Goal: Task Accomplishment & Management: Use online tool/utility

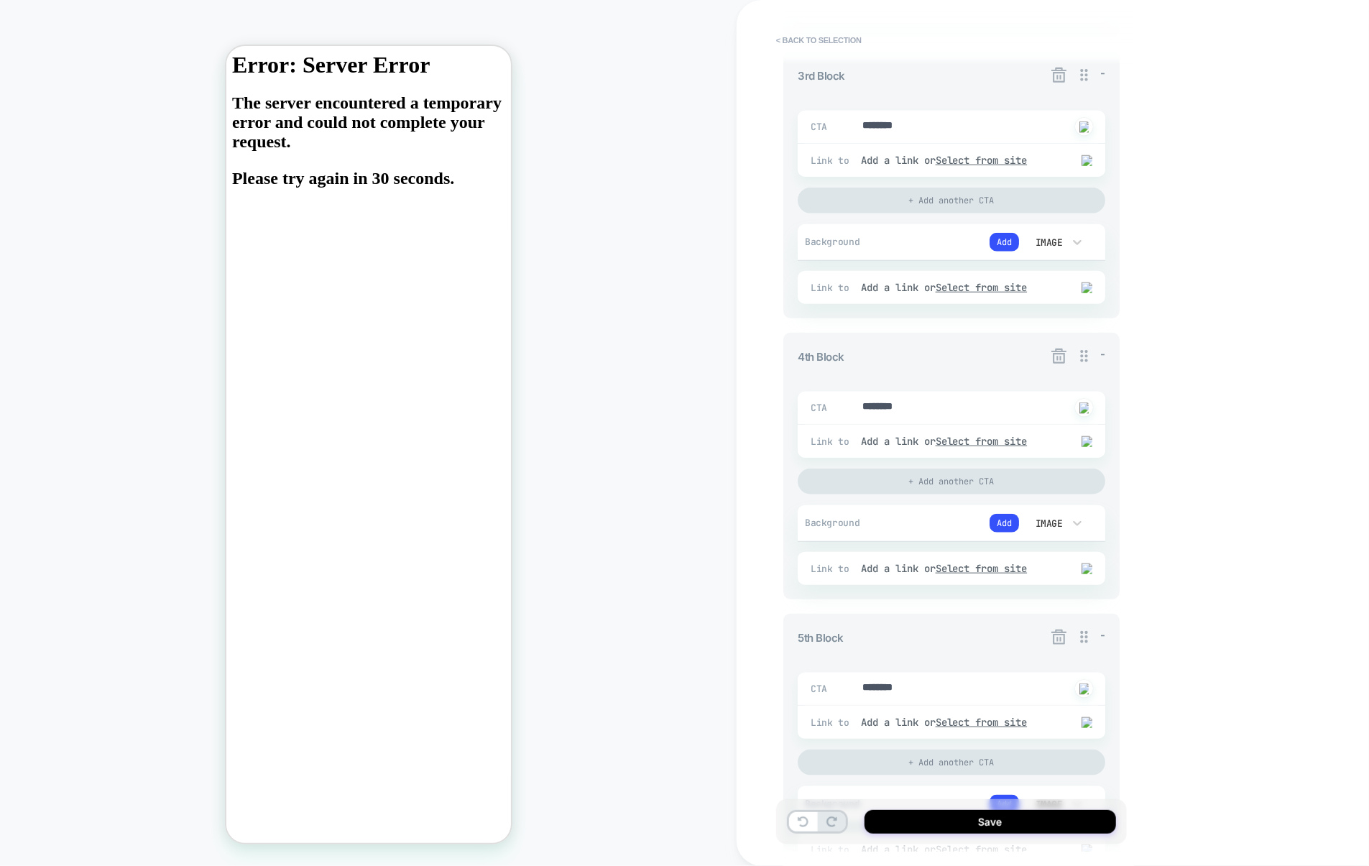
scroll to position [1104, 0]
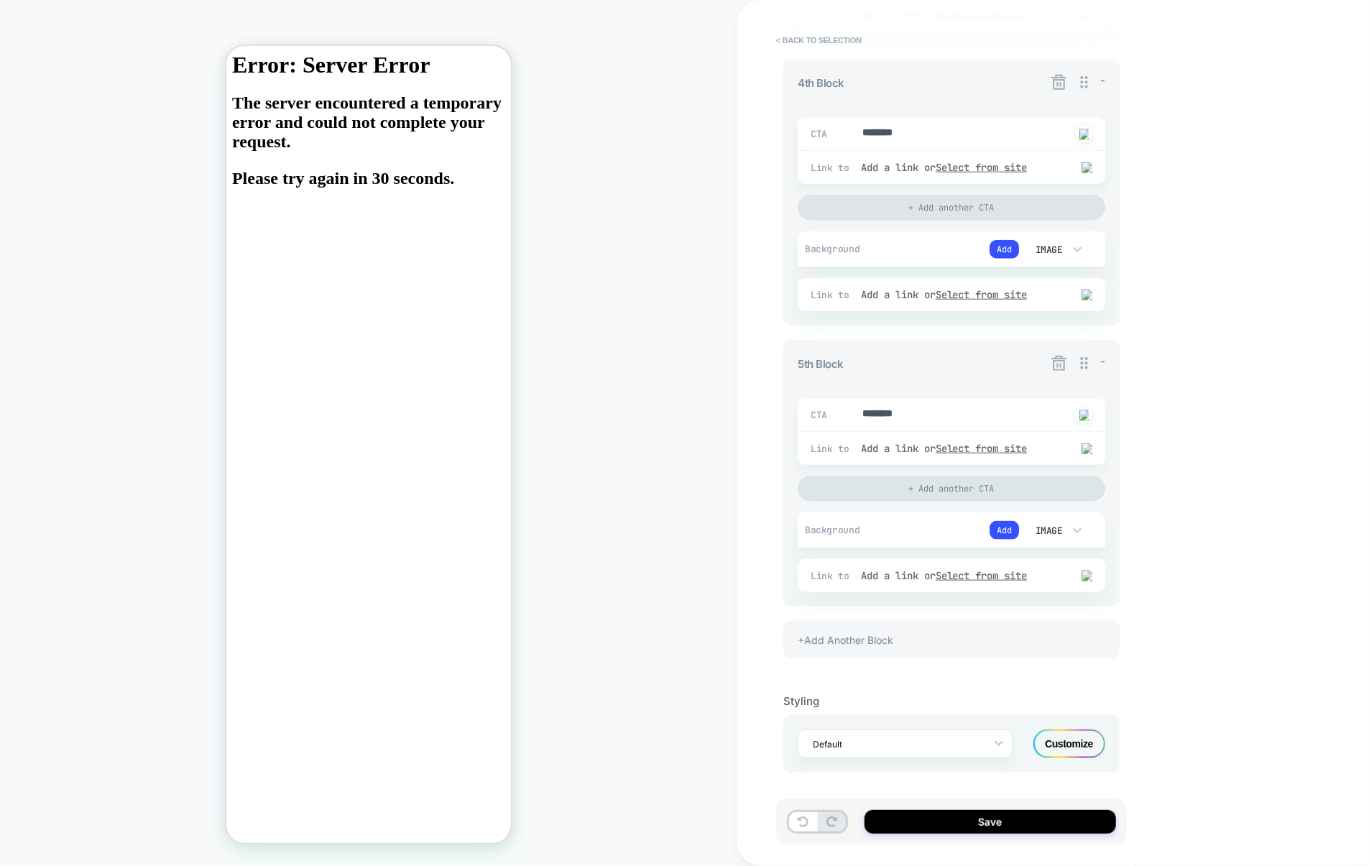
click at [848, 628] on div "+Add Another Block" at bounding box center [952, 639] width 336 height 37
click at [855, 648] on div "+Add Another Block" at bounding box center [952, 639] width 336 height 37
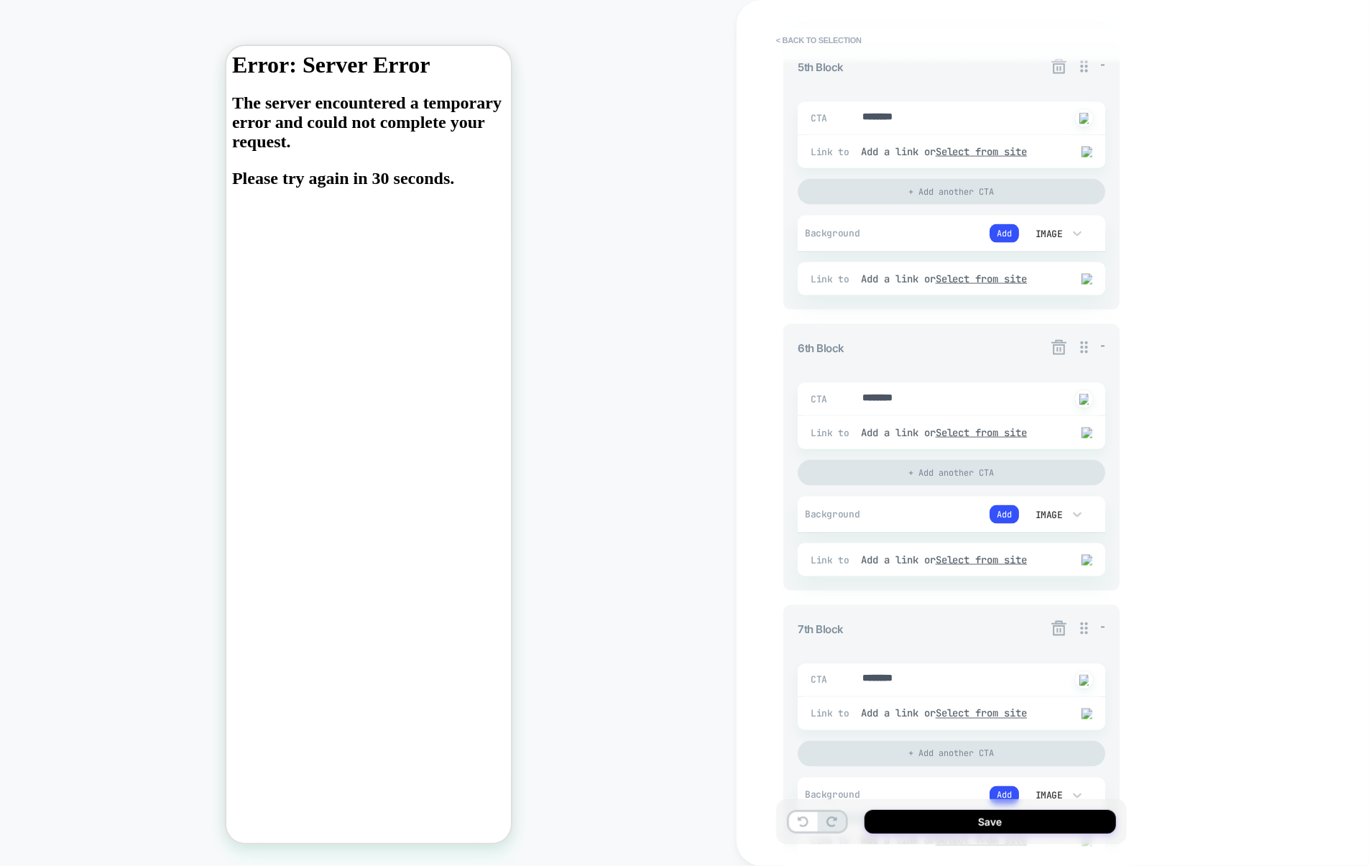
scroll to position [1671, 0]
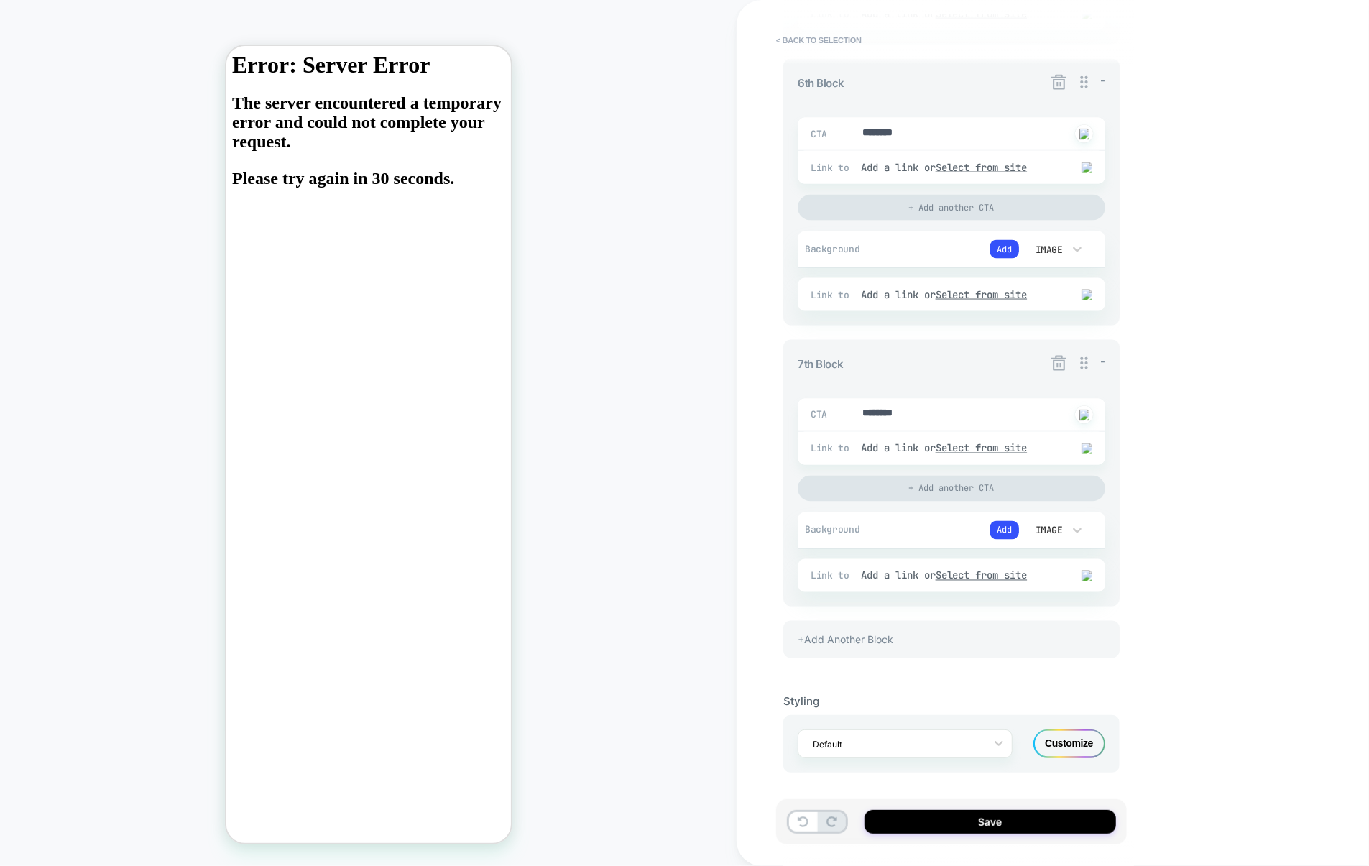
click at [937, 648] on div "+Add Another Block" at bounding box center [952, 639] width 336 height 37
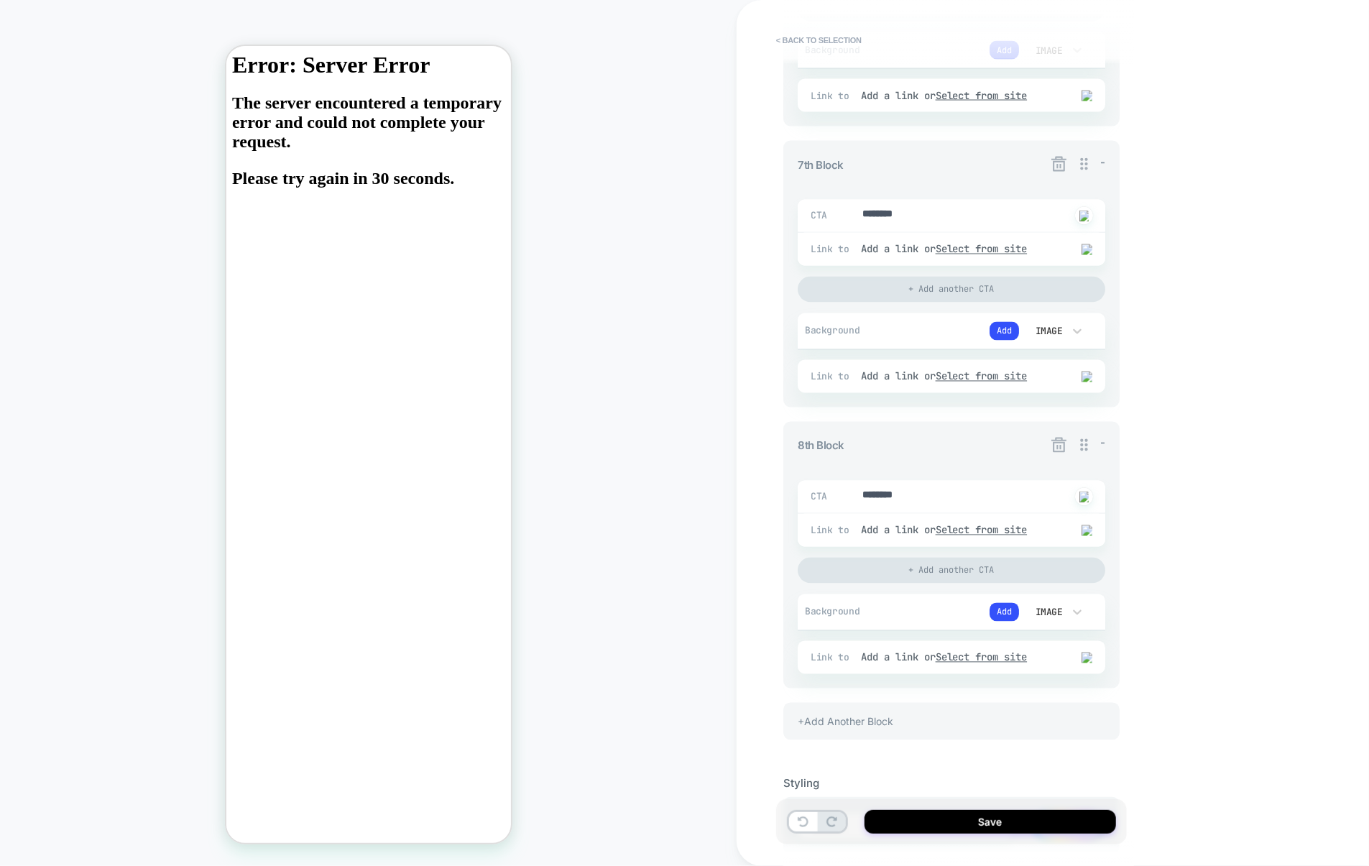
scroll to position [1953, 0]
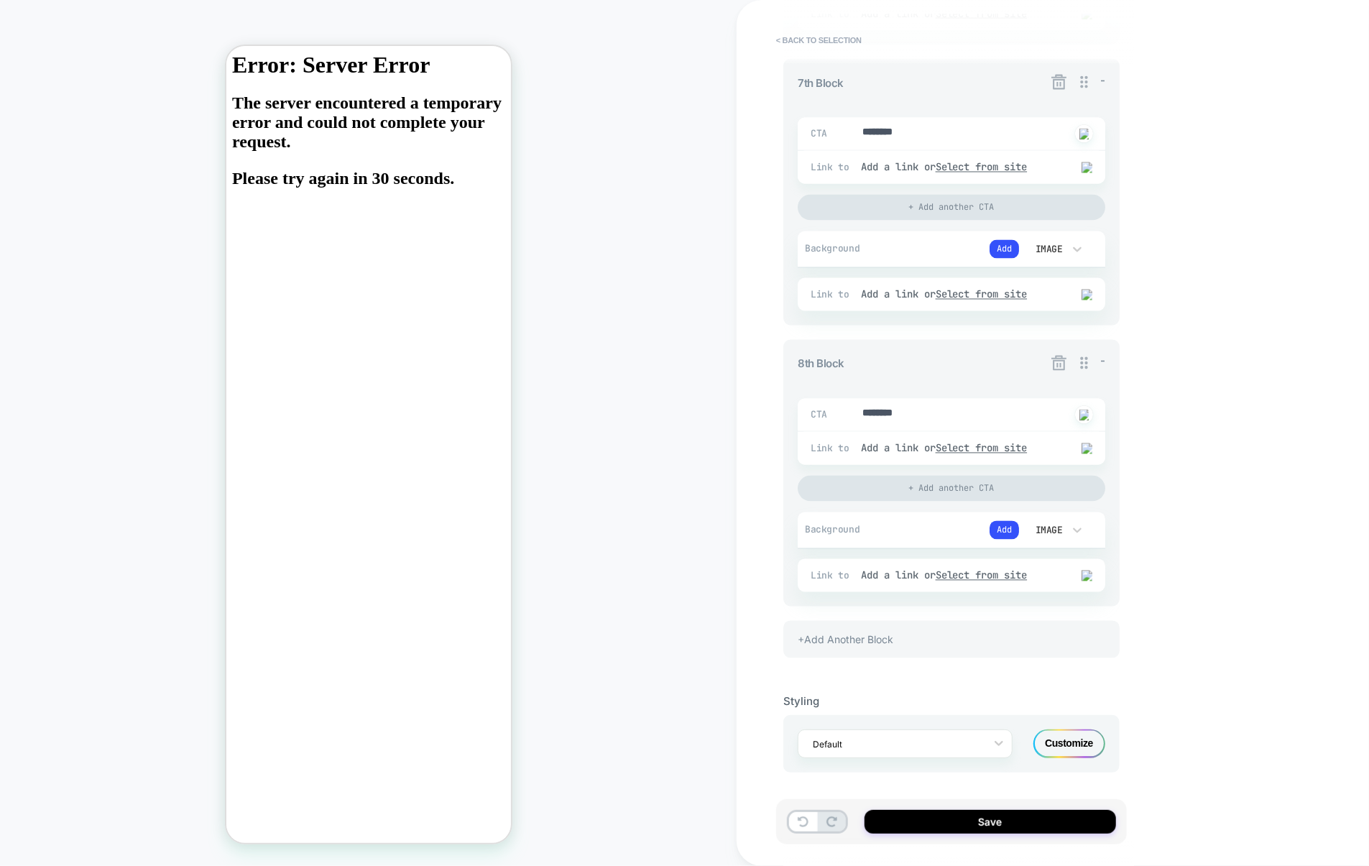
click at [868, 643] on div "+Add Another Block" at bounding box center [952, 639] width 336 height 37
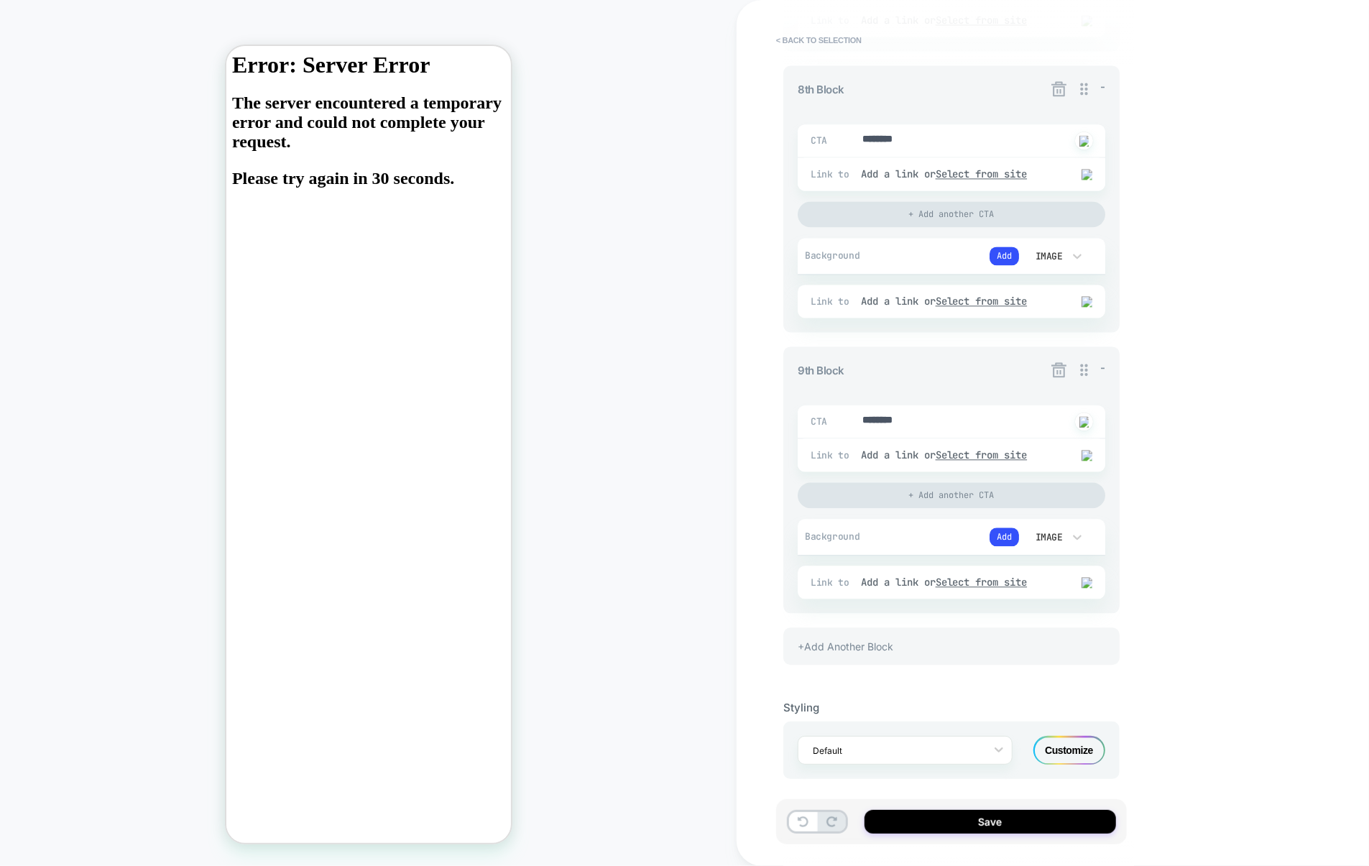
click at [1054, 377] on icon at bounding box center [1059, 369] width 15 height 15
click at [1088, 458] on div "Are you sure you want to delete this block? Discard Yes" at bounding box center [1060, 449] width 180 height 93
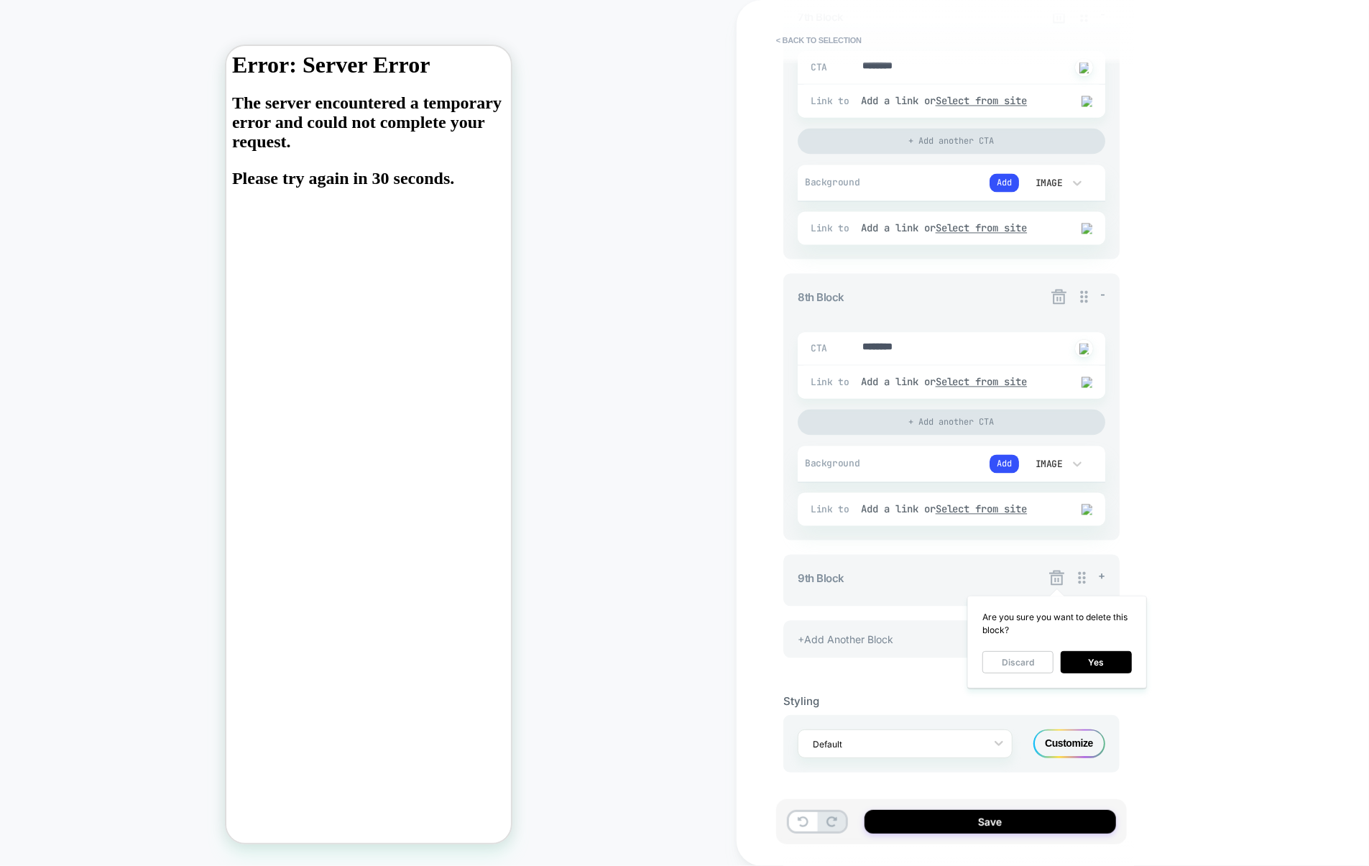
scroll to position [2020, 0]
click at [1088, 656] on button "Yes" at bounding box center [1096, 662] width 71 height 22
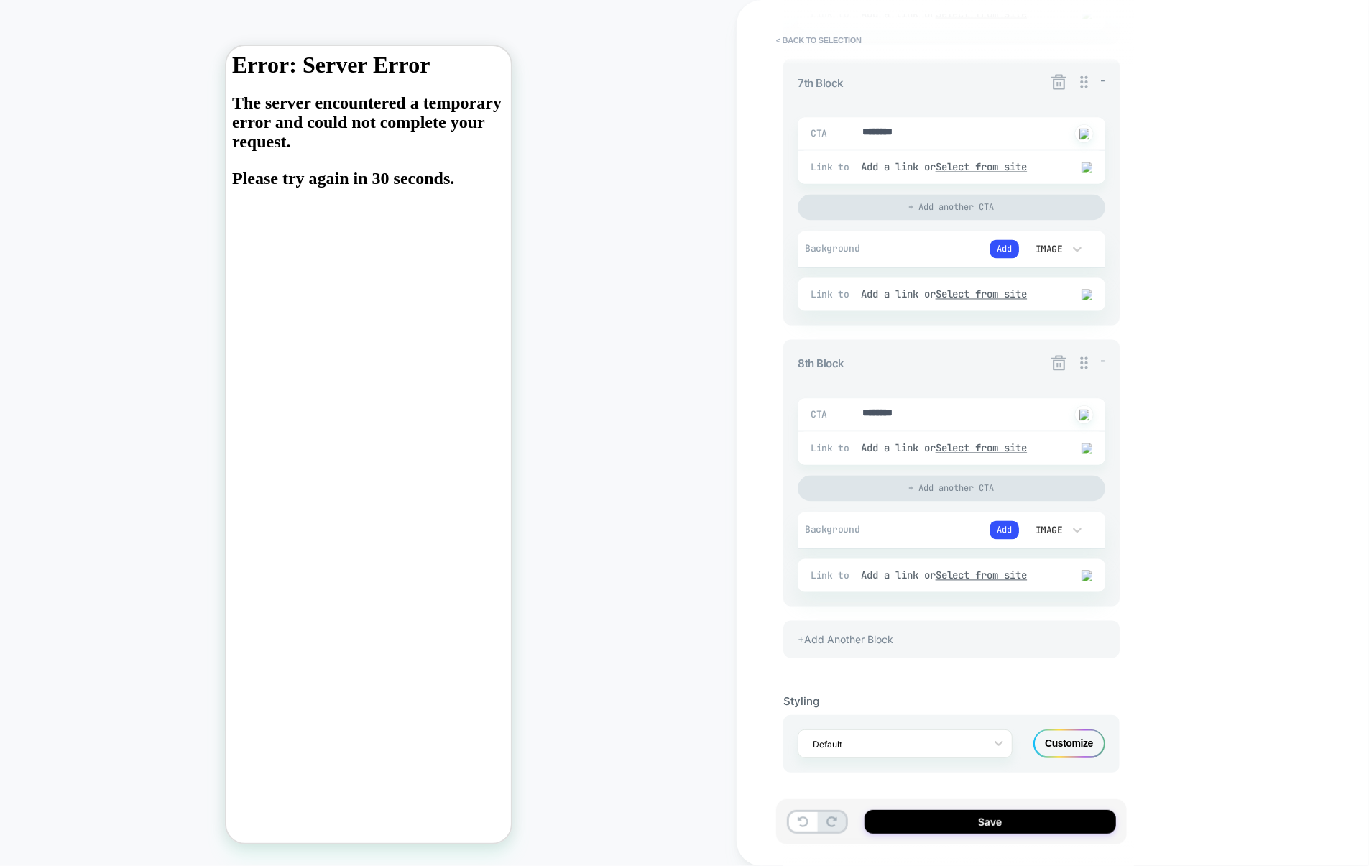
scroll to position [1953, 0]
click at [1055, 365] on icon at bounding box center [1059, 363] width 18 height 18
click at [1111, 444] on button "Yes" at bounding box center [1098, 446] width 71 height 22
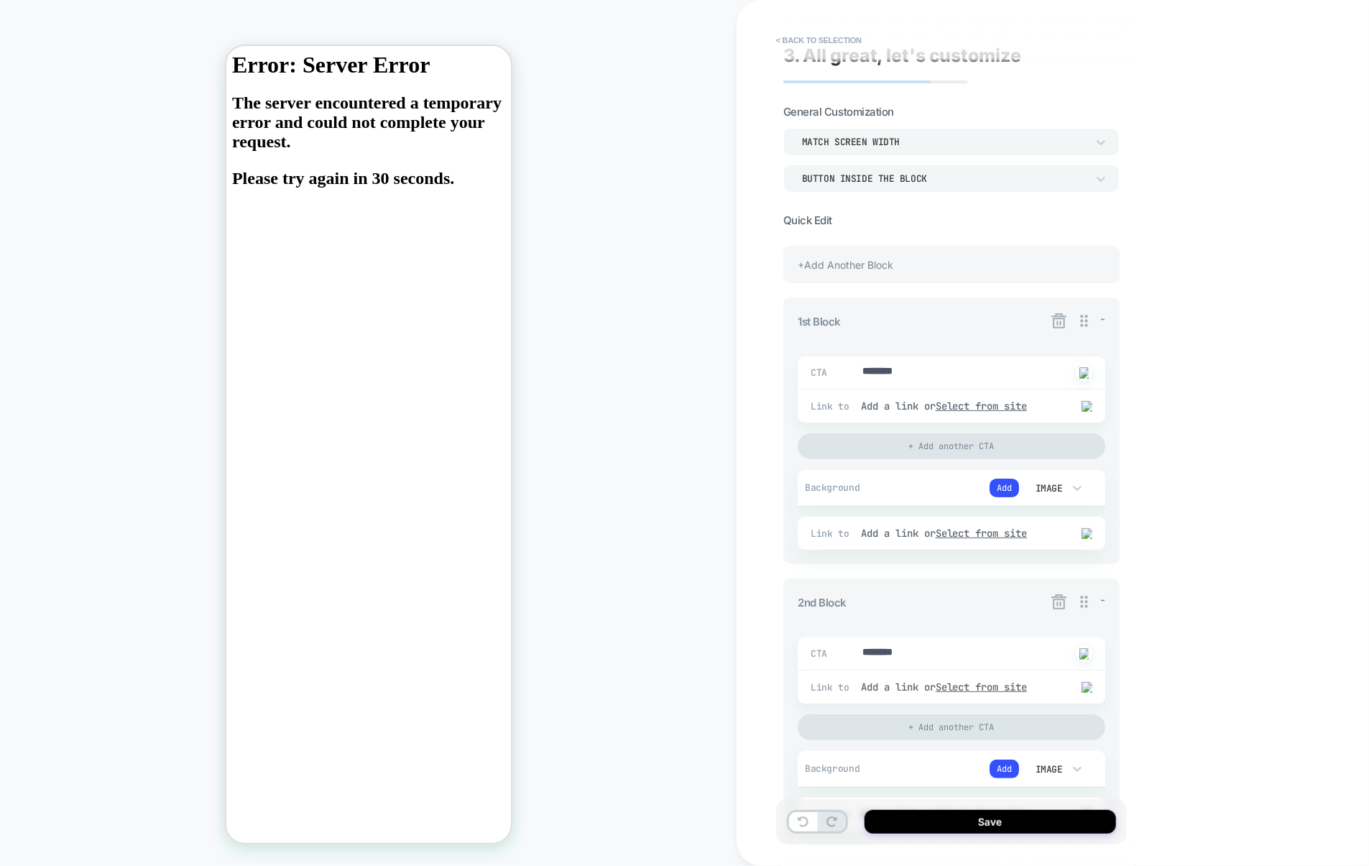
scroll to position [0, 0]
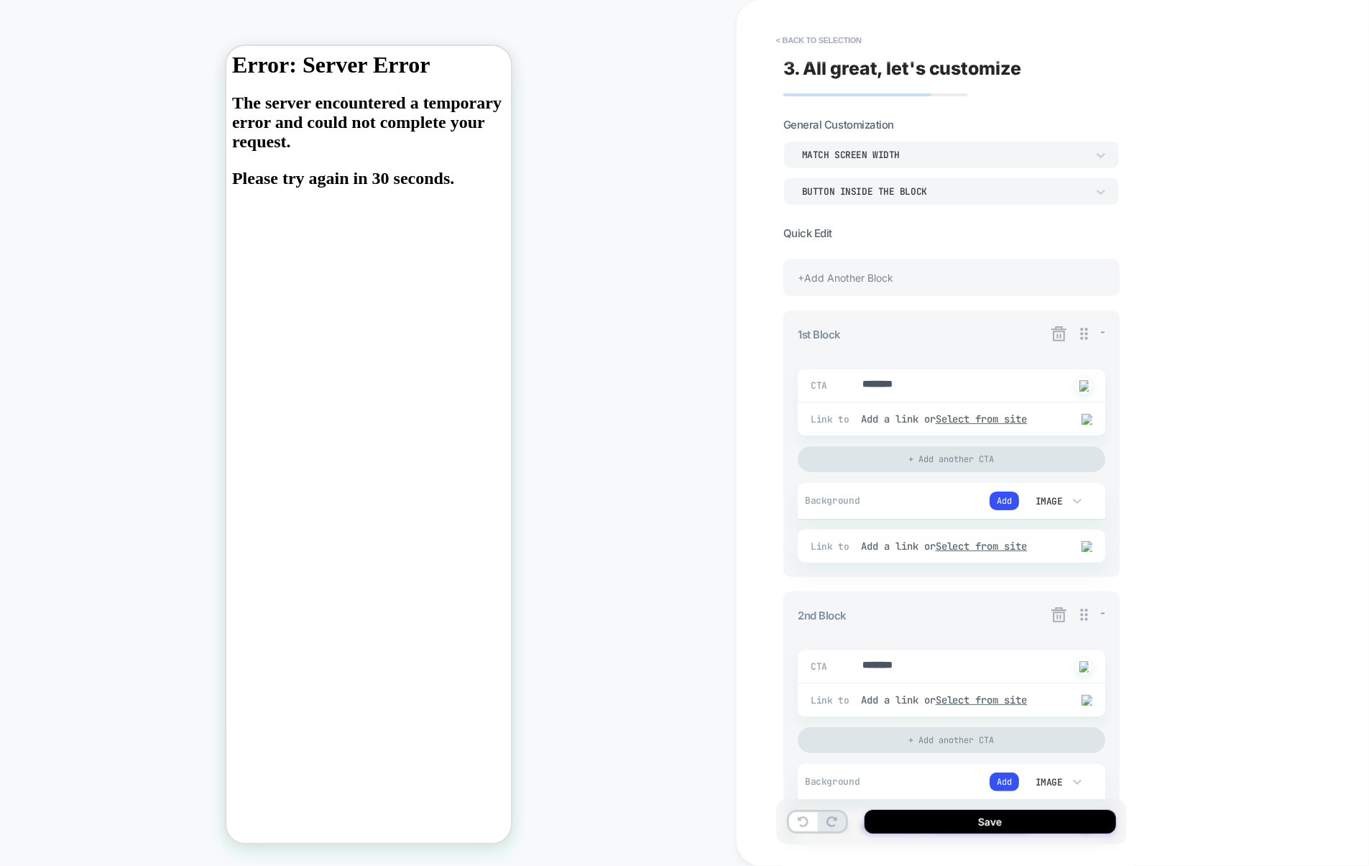
click at [894, 290] on div "+Add Another Block" at bounding box center [952, 277] width 336 height 37
click at [1060, 331] on icon at bounding box center [1059, 334] width 18 height 18
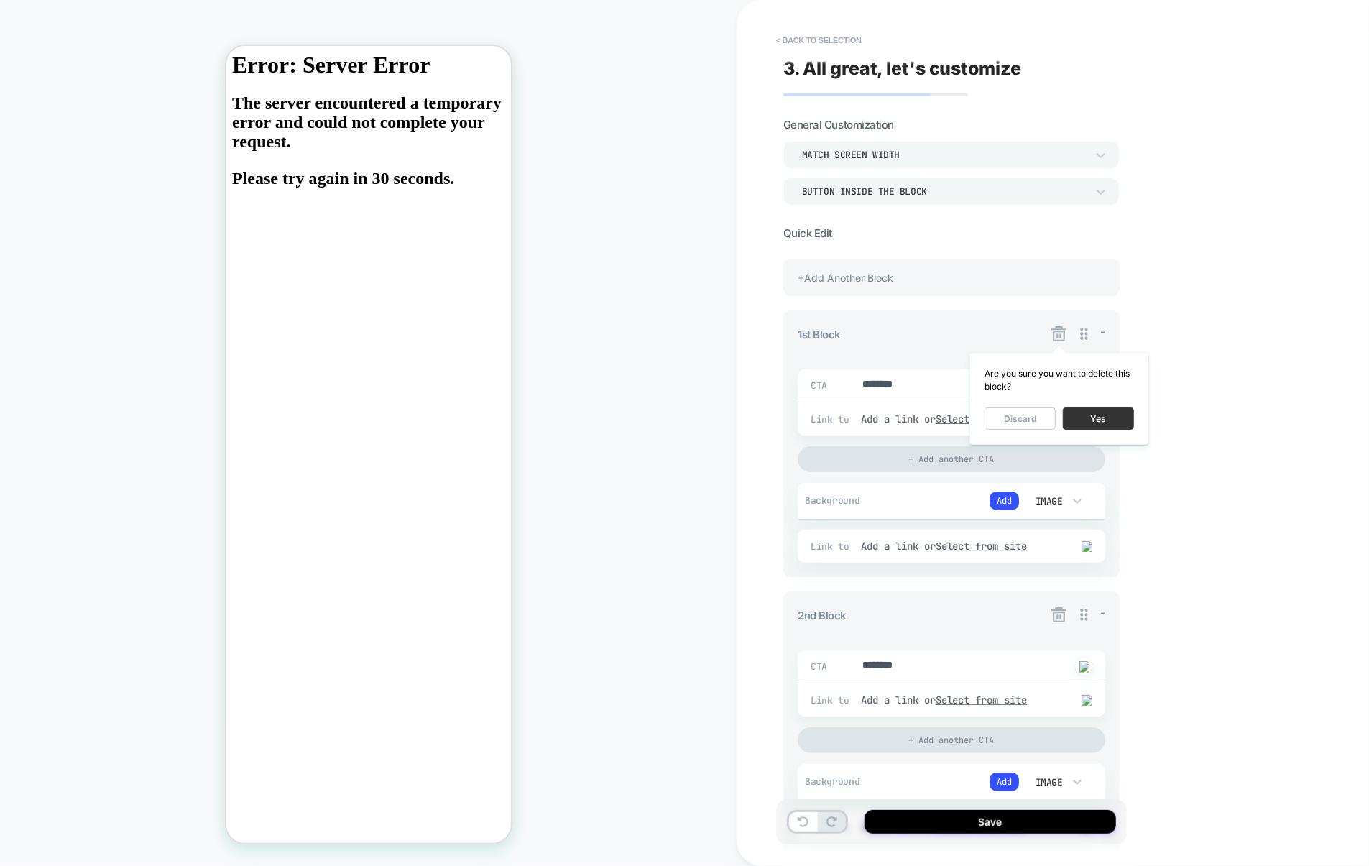
click at [1102, 418] on button "Yes" at bounding box center [1098, 419] width 71 height 22
click at [1058, 334] on icon at bounding box center [1059, 334] width 18 height 18
click at [1095, 418] on button "Yes" at bounding box center [1098, 419] width 71 height 22
click at [1063, 333] on icon at bounding box center [1059, 334] width 18 height 18
click at [1085, 421] on button "Yes" at bounding box center [1098, 419] width 71 height 22
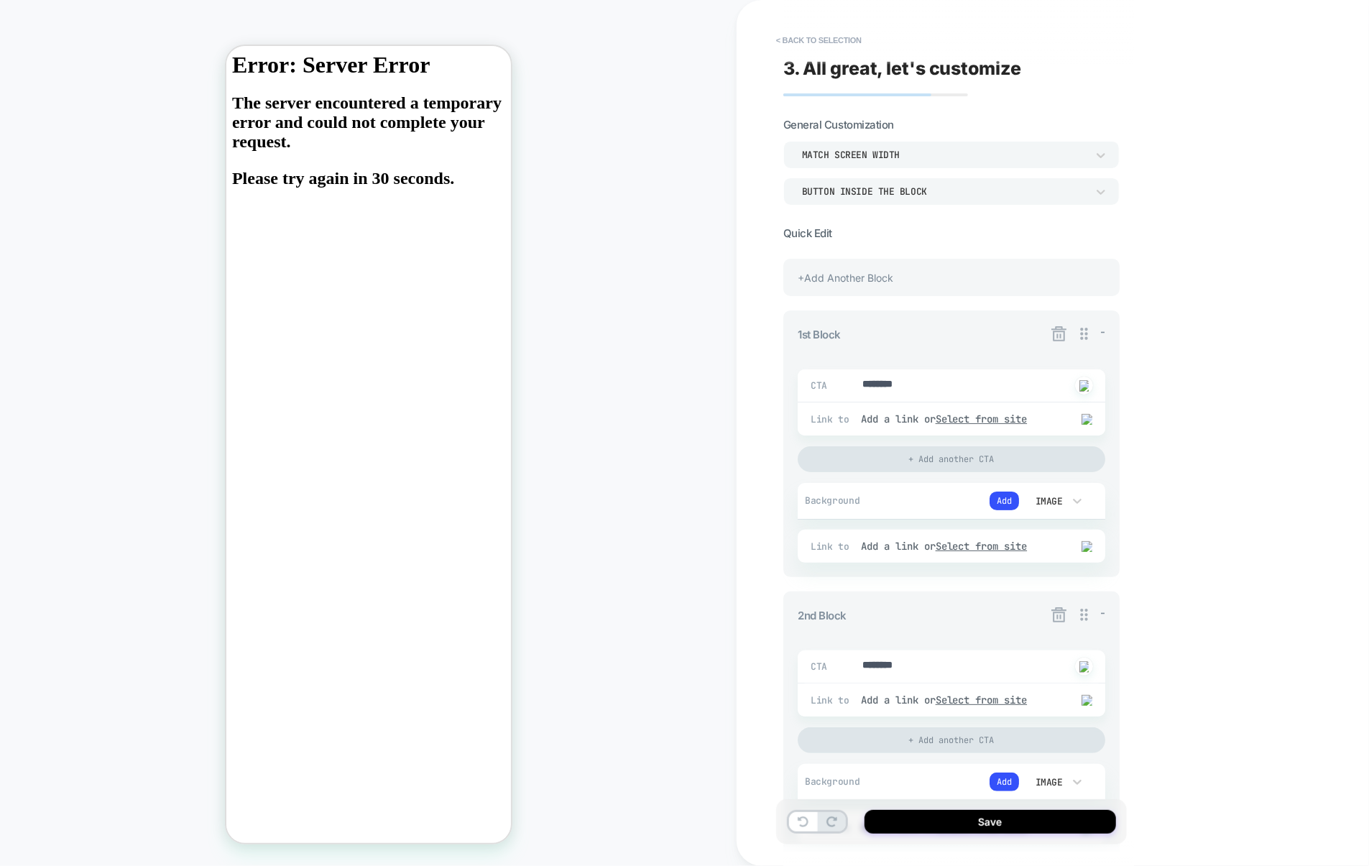
click at [1058, 334] on icon at bounding box center [1059, 334] width 18 height 18
click at [1077, 423] on button "Yes" at bounding box center [1098, 419] width 71 height 22
click at [1057, 334] on icon at bounding box center [1059, 334] width 18 height 18
click at [1090, 418] on button "Yes" at bounding box center [1098, 419] width 71 height 22
click at [1062, 331] on icon at bounding box center [1059, 333] width 15 height 15
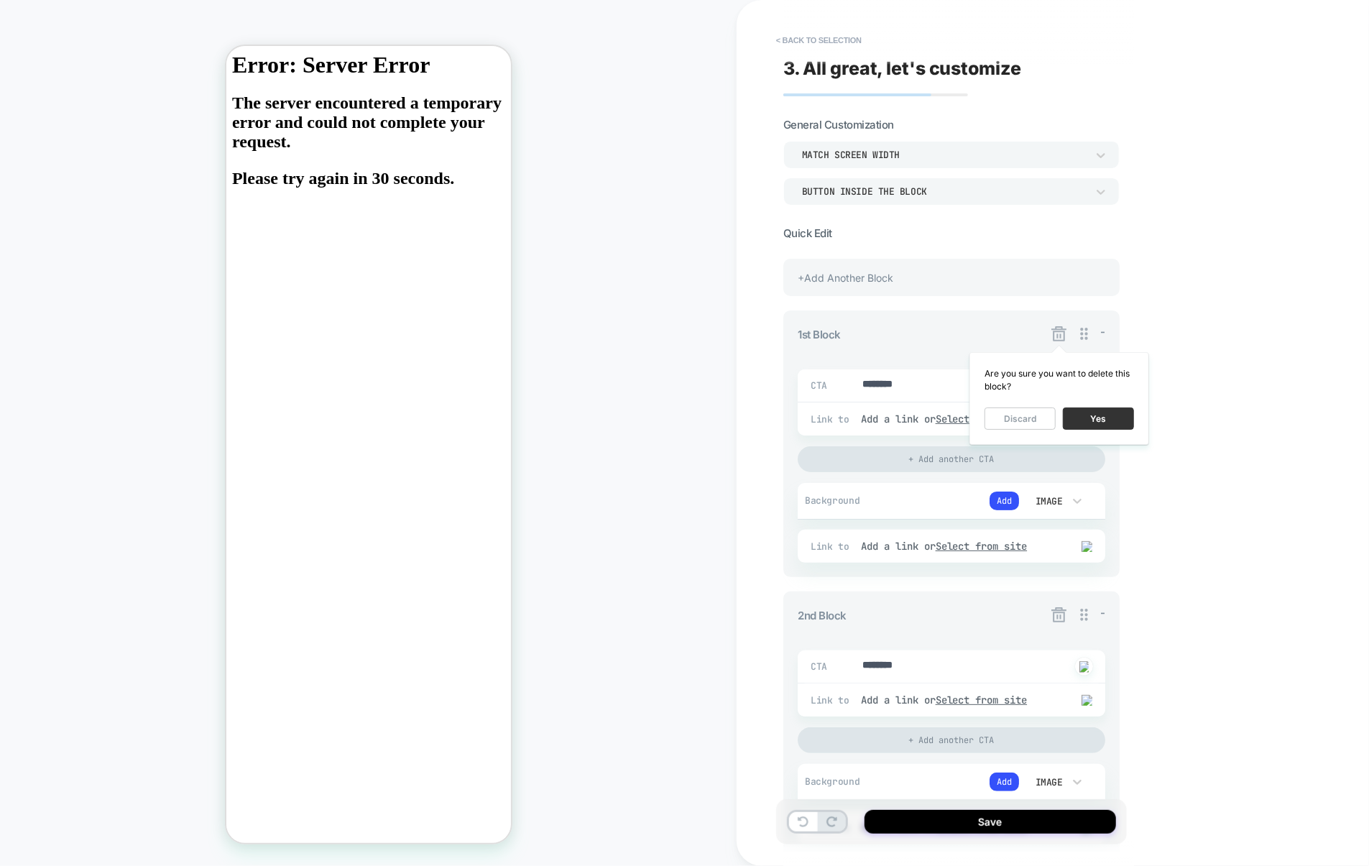
click at [1087, 416] on button "Yes" at bounding box center [1098, 419] width 71 height 22
click at [978, 290] on div "+Add Another Block" at bounding box center [952, 277] width 336 height 37
click at [1062, 334] on icon at bounding box center [1059, 334] width 18 height 18
click at [1095, 421] on button "Yes" at bounding box center [1098, 419] width 71 height 22
click at [1065, 340] on icon at bounding box center [1059, 334] width 18 height 18
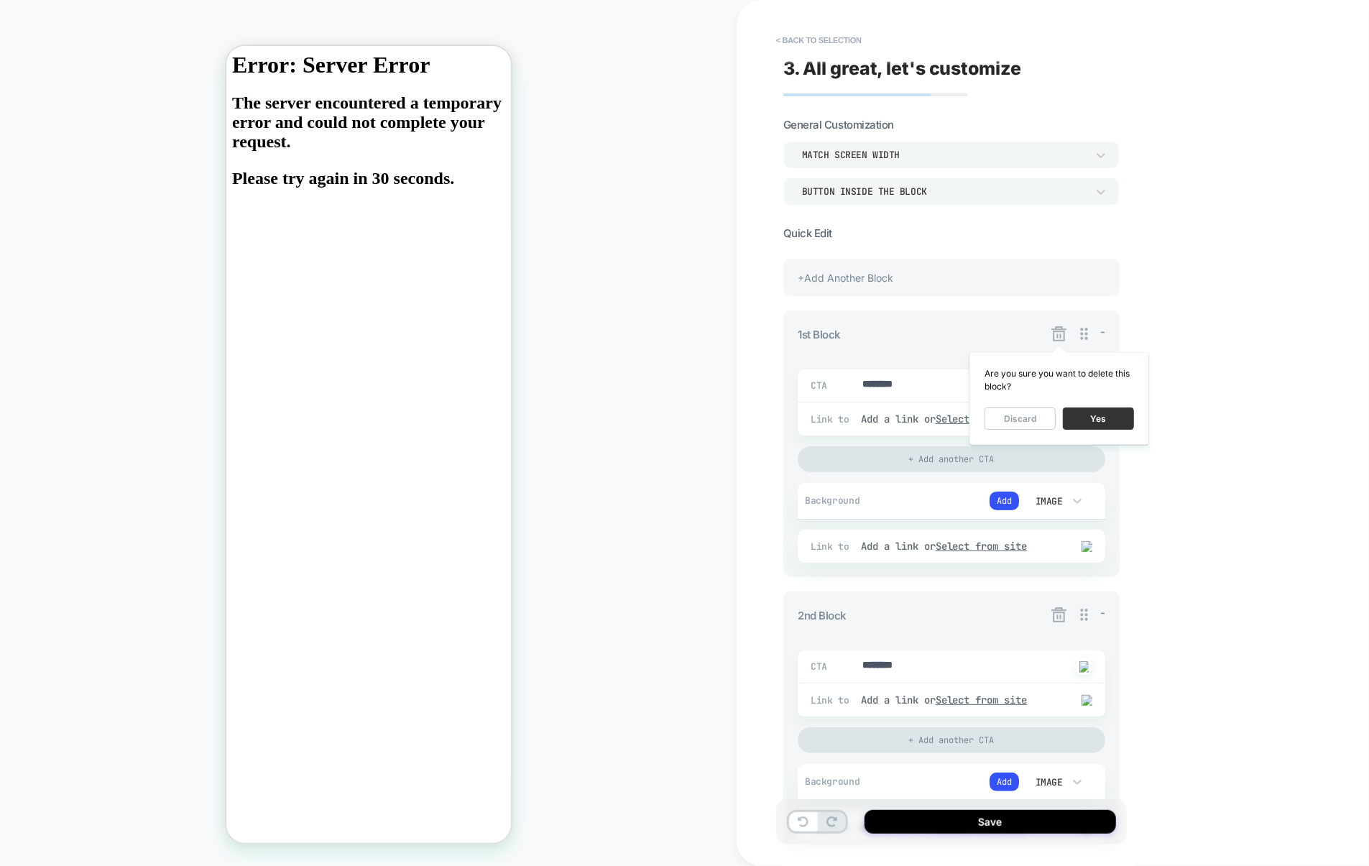
click at [1080, 413] on button "Yes" at bounding box center [1098, 419] width 71 height 22
click at [1059, 334] on icon at bounding box center [1059, 334] width 18 height 18
click at [1089, 416] on button "Yes" at bounding box center [1098, 419] width 71 height 22
click at [1063, 338] on icon at bounding box center [1059, 334] width 18 height 18
click at [1092, 414] on button "Yes" at bounding box center [1098, 419] width 71 height 22
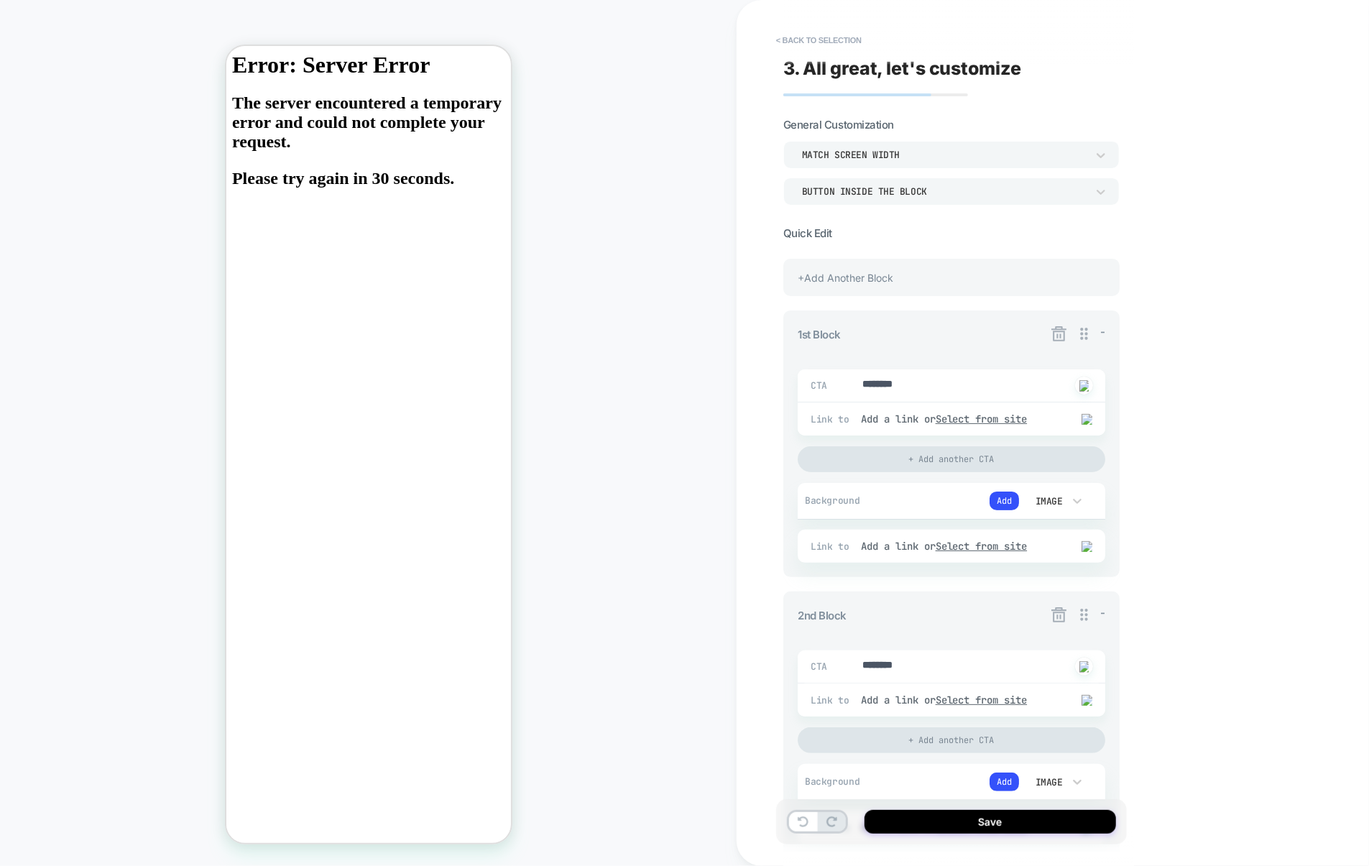
click at [1060, 342] on icon at bounding box center [1059, 334] width 18 height 18
click at [1088, 413] on button "Yes" at bounding box center [1098, 419] width 71 height 22
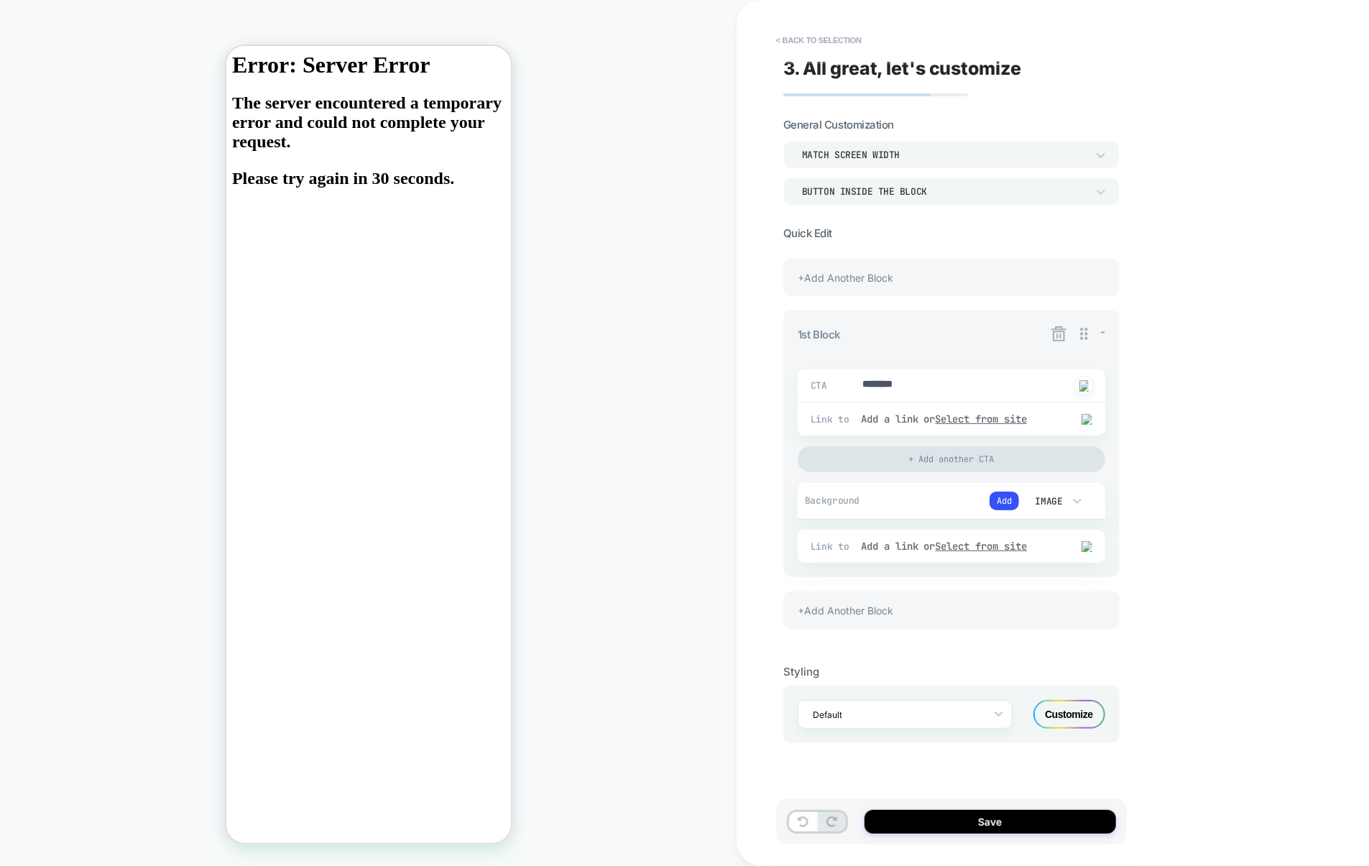
click at [1060, 330] on icon at bounding box center [1059, 333] width 15 height 15
click at [1092, 413] on button "Yes" at bounding box center [1098, 419] width 71 height 22
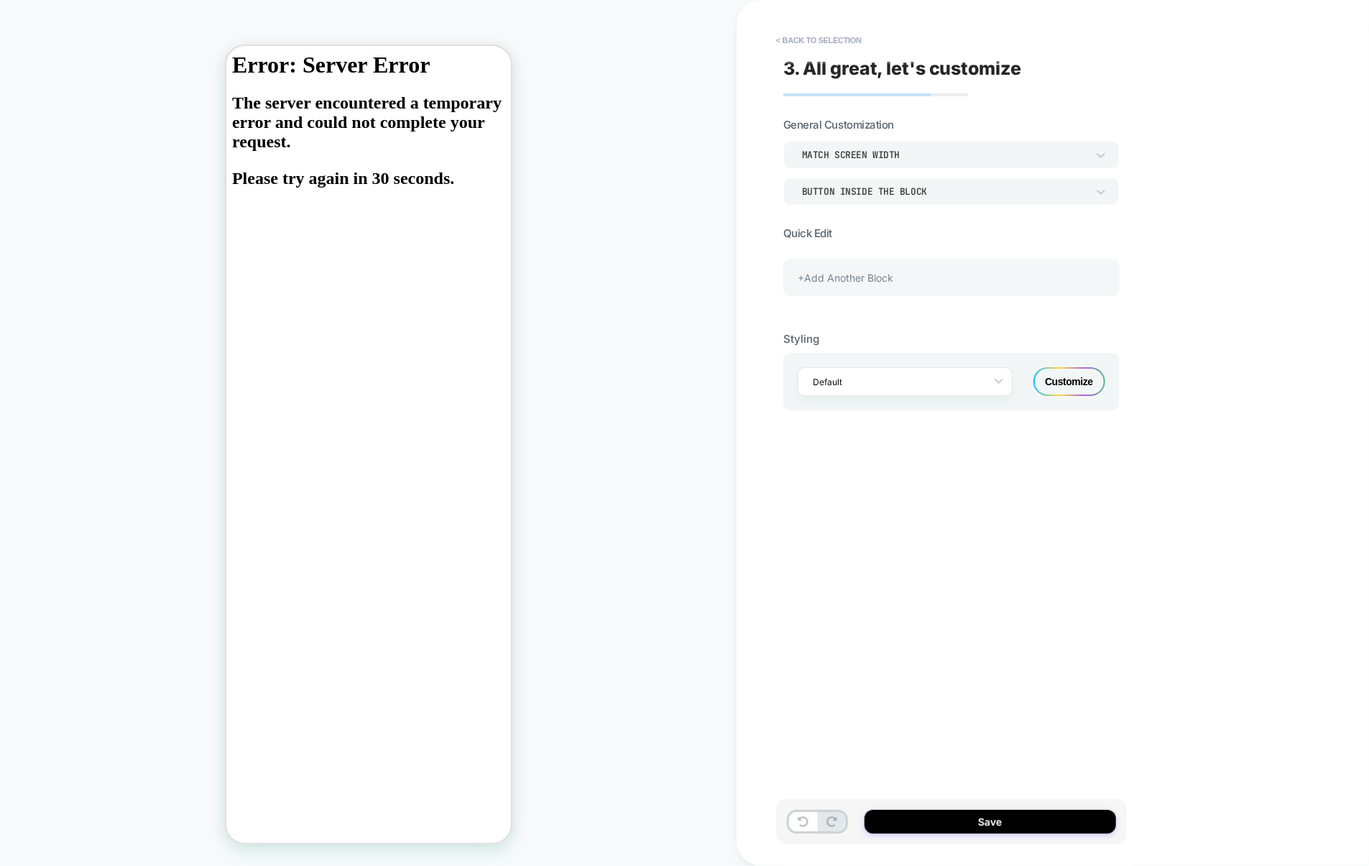
click at [981, 290] on div "+Add Another Block" at bounding box center [952, 277] width 336 height 37
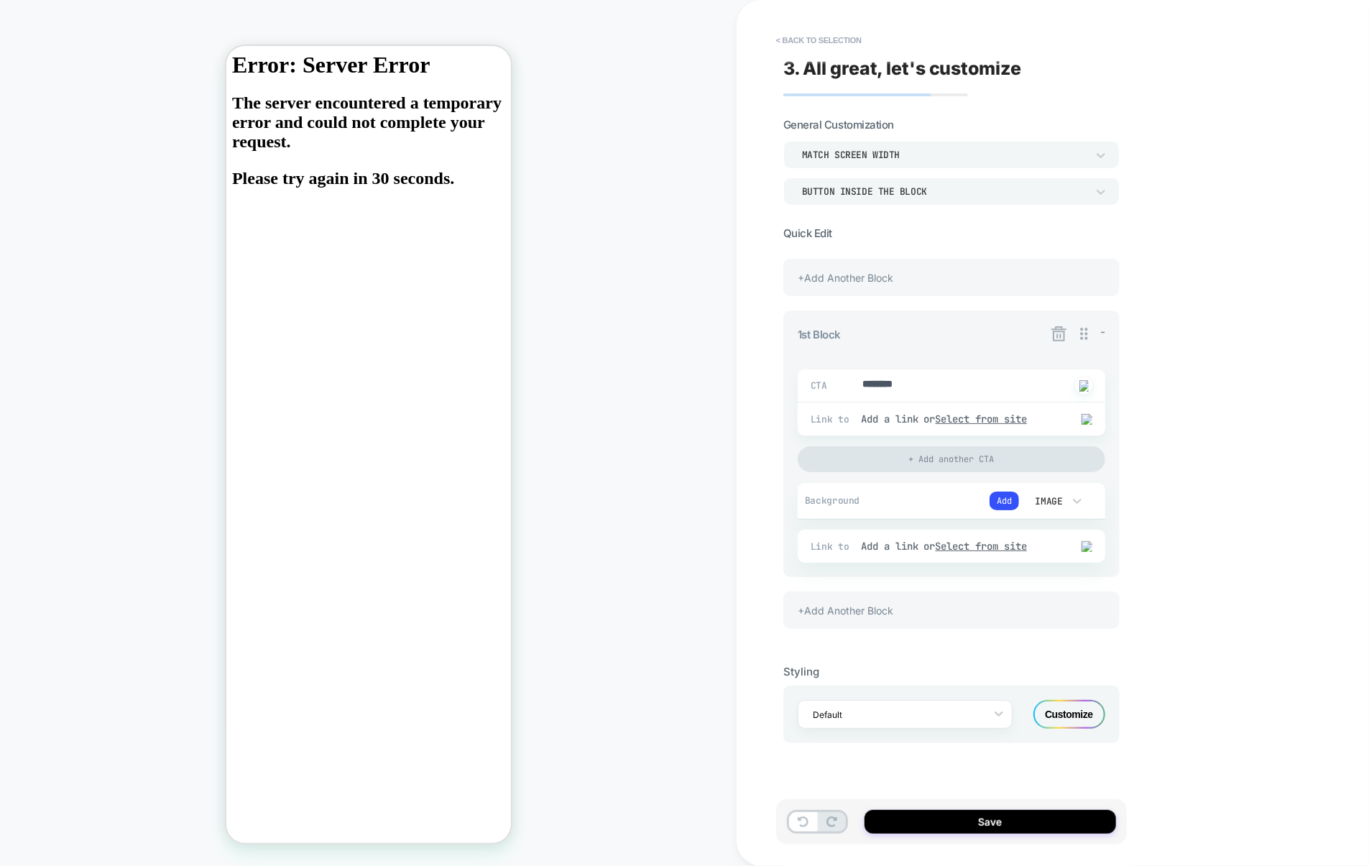
type textarea "*"
